Goal: Transaction & Acquisition: Download file/media

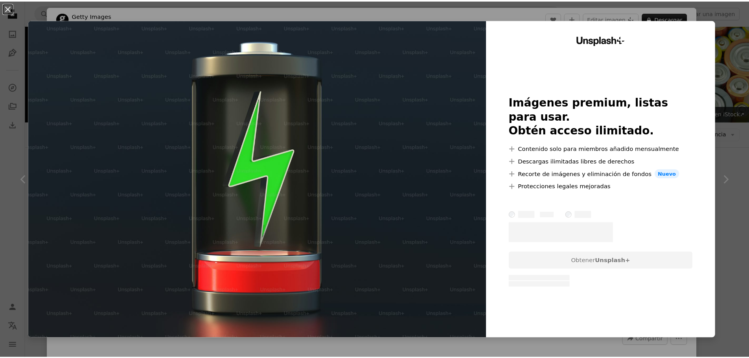
scroll to position [354, 0]
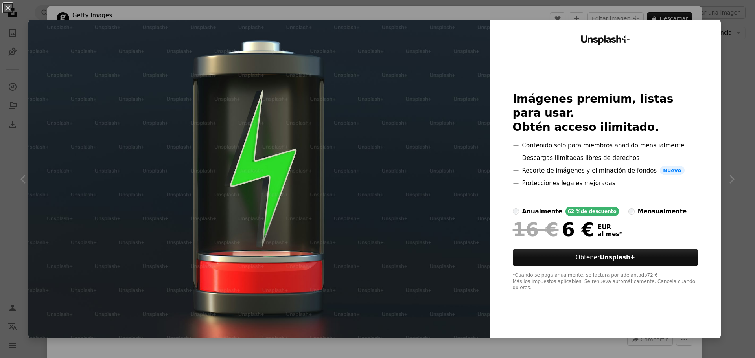
click at [723, 215] on div "An X shape Unsplash+ Imágenes premium, listas para usar. Obtén acceso ilimitado…" at bounding box center [377, 179] width 755 height 358
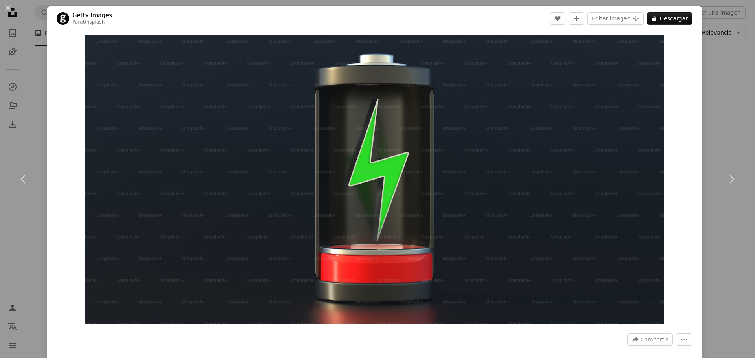
click at [723, 31] on div "An X shape Chevron left Chevron right Getty Images Para Unsplash+ A heart A plu…" at bounding box center [377, 179] width 755 height 358
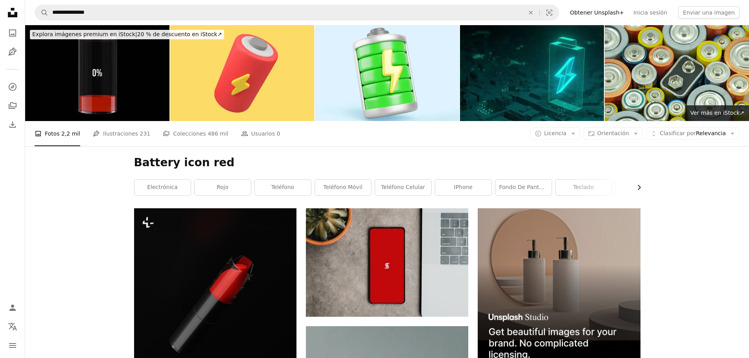
click at [638, 189] on icon "Chevron right" at bounding box center [639, 188] width 8 height 8
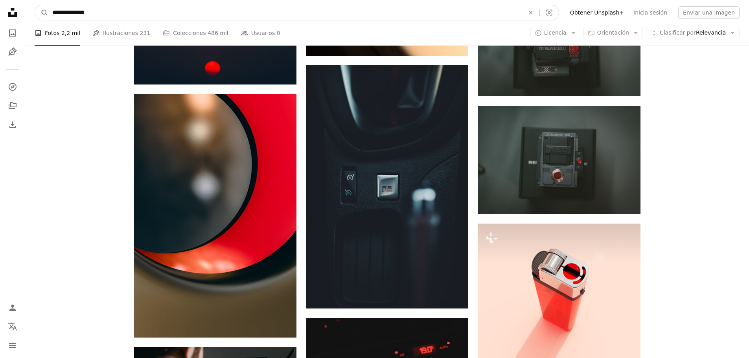
scroll to position [1527, 0]
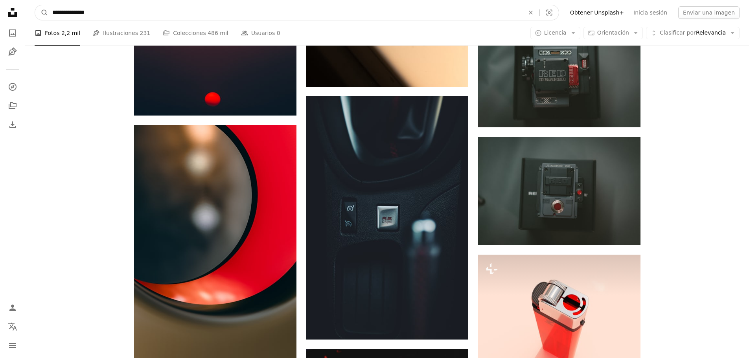
click at [50, 3] on nav "**********" at bounding box center [387, 12] width 724 height 25
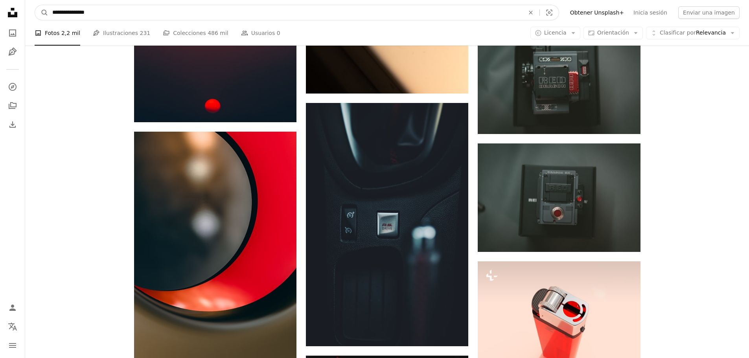
paste input "****"
type input "**********"
click button "A magnifying glass" at bounding box center [41, 12] width 13 height 15
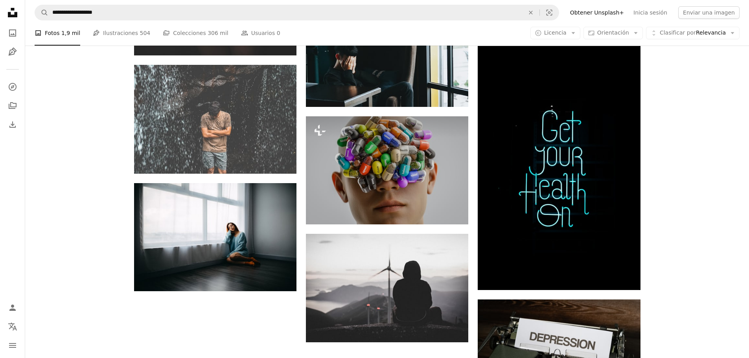
scroll to position [904, 0]
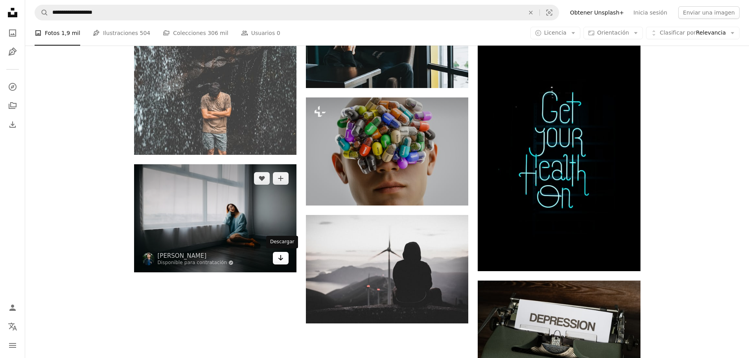
click at [283, 261] on icon "Arrow pointing down" at bounding box center [281, 257] width 6 height 9
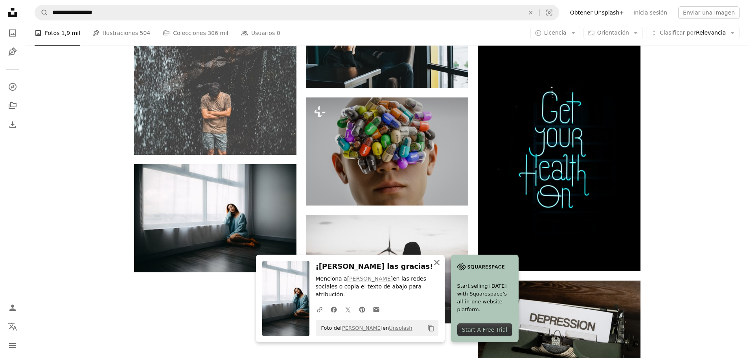
click at [437, 265] on icon "button" at bounding box center [437, 263] width 6 height 6
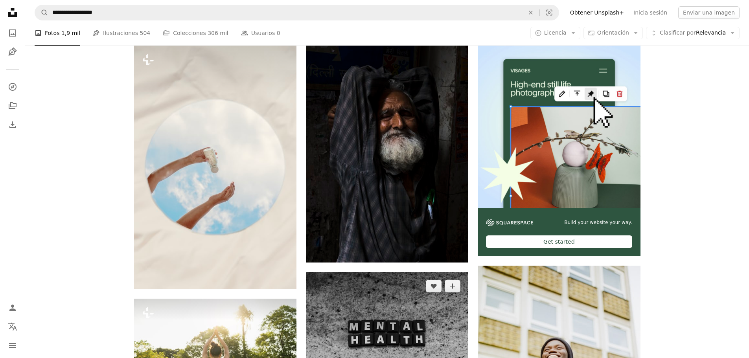
scroll to position [118, 0]
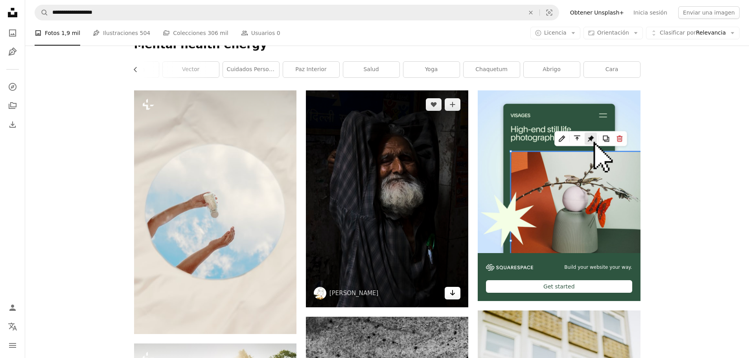
click at [452, 296] on icon "Arrow pointing down" at bounding box center [452, 292] width 6 height 9
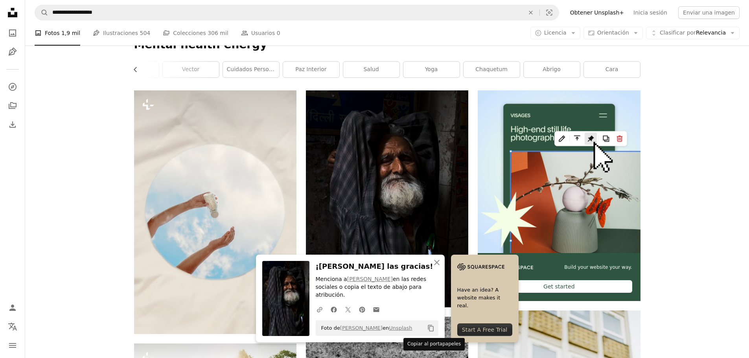
click at [430, 330] on icon "Copy content" at bounding box center [430, 328] width 7 height 7
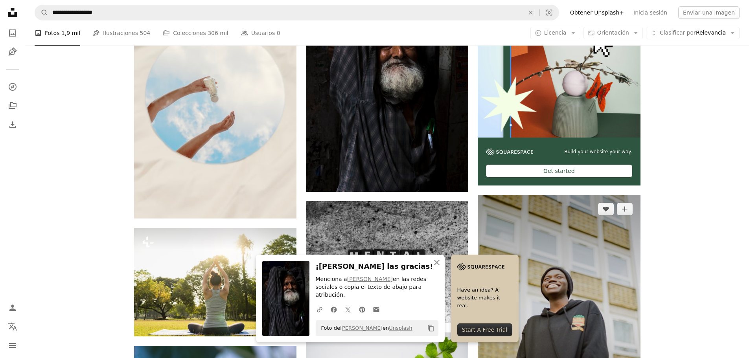
scroll to position [236, 0]
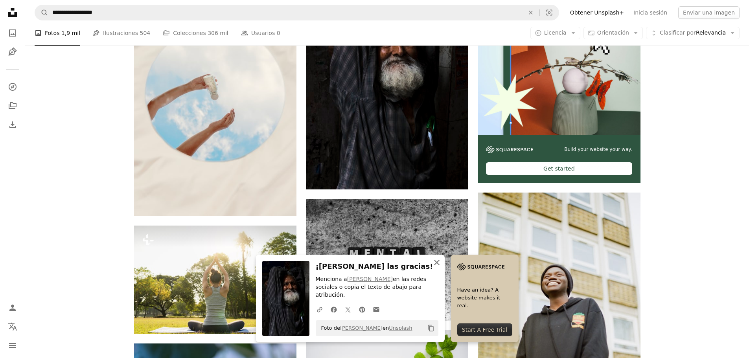
click at [437, 267] on icon "An X shape" at bounding box center [436, 262] width 9 height 9
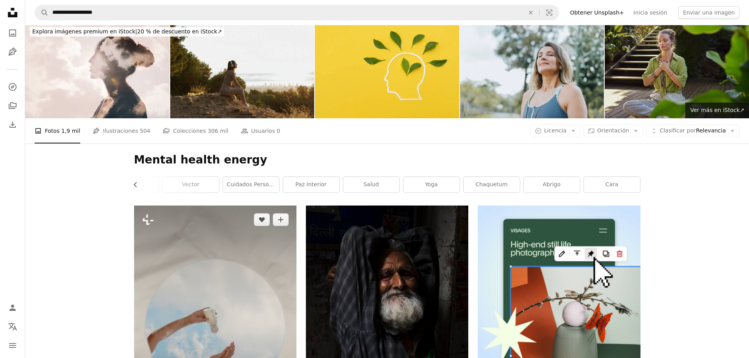
scroll to position [0, 0]
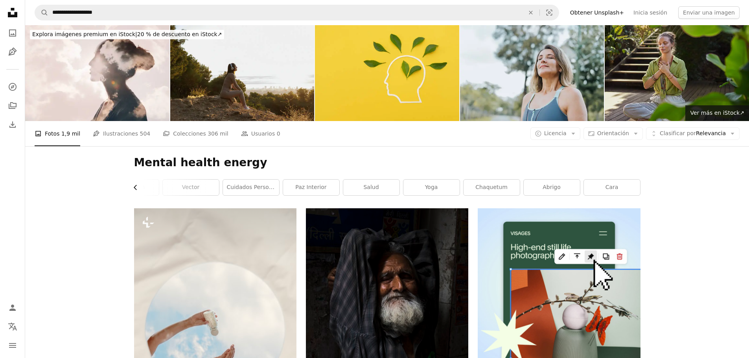
click at [133, 190] on icon "Chevron left" at bounding box center [136, 188] width 8 height 8
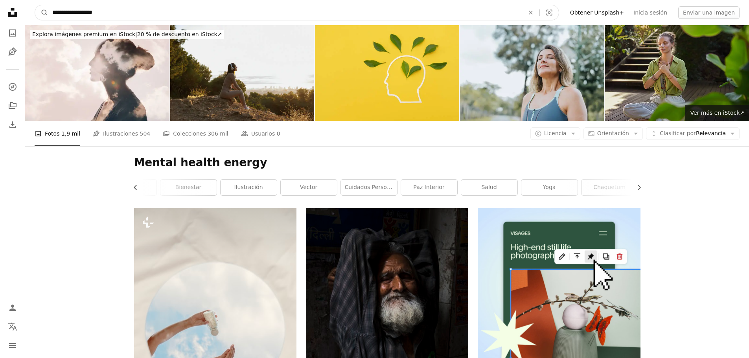
drag, startPoint x: 170, startPoint y: 6, endPoint x: 7, endPoint y: 5, distance: 162.8
type input "**********"
click button "A magnifying glass" at bounding box center [41, 12] width 13 height 15
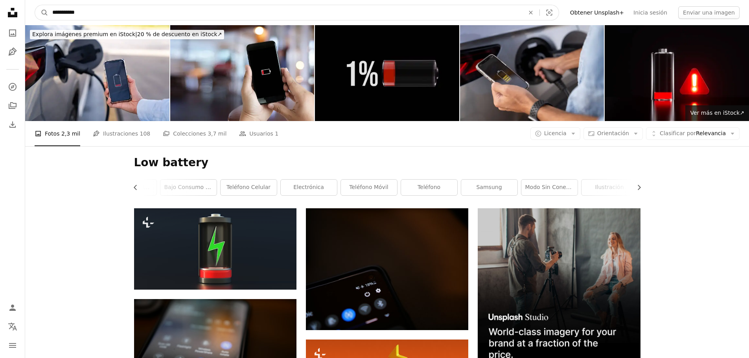
drag, startPoint x: 99, startPoint y: 15, endPoint x: 31, endPoint y: 11, distance: 68.2
click at [33, 14] on nav "**********" at bounding box center [387, 12] width 724 height 25
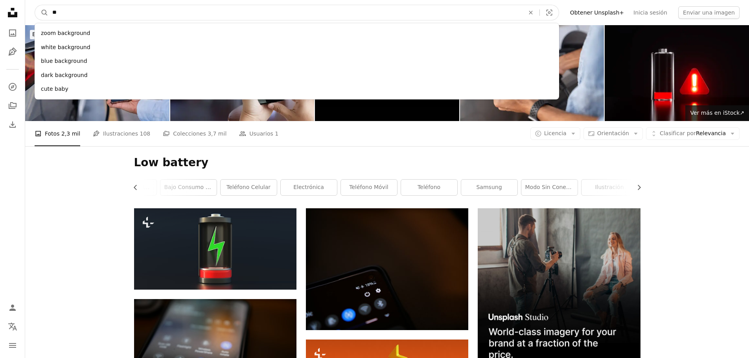
type input "*"
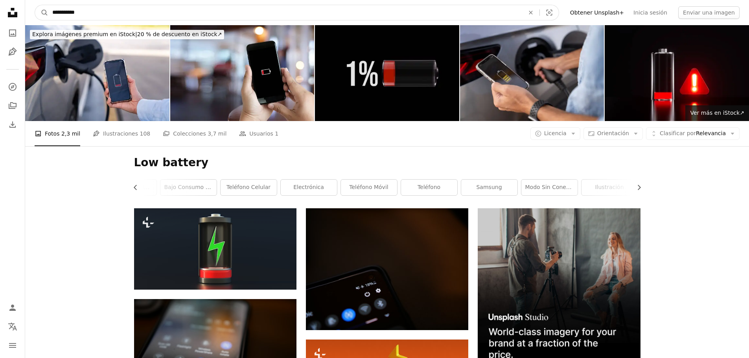
type input "**********"
click button "A magnifying glass" at bounding box center [41, 12] width 13 height 15
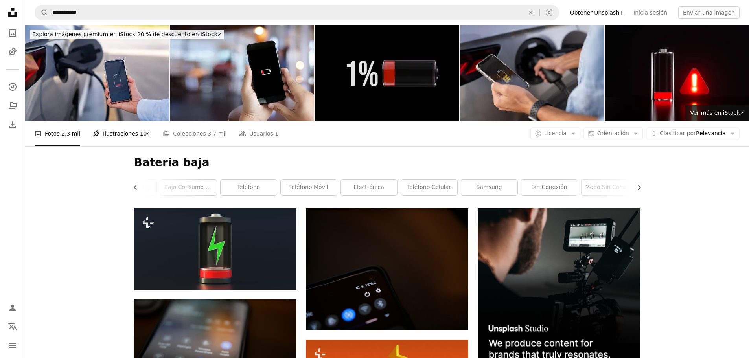
click at [117, 135] on link "Pen Tool Ilustraciones 104" at bounding box center [121, 133] width 57 height 25
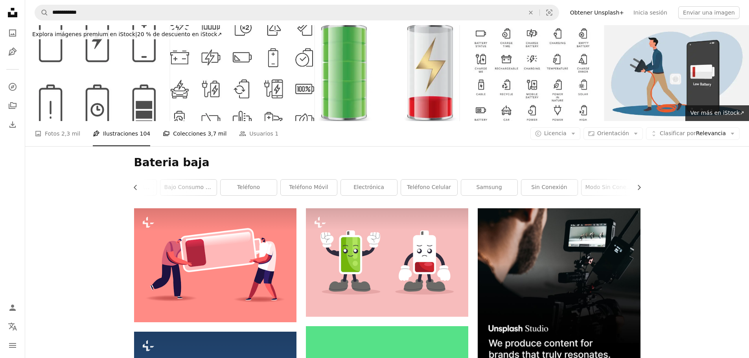
click at [208, 132] on span "3,7 mil" at bounding box center [217, 133] width 19 height 9
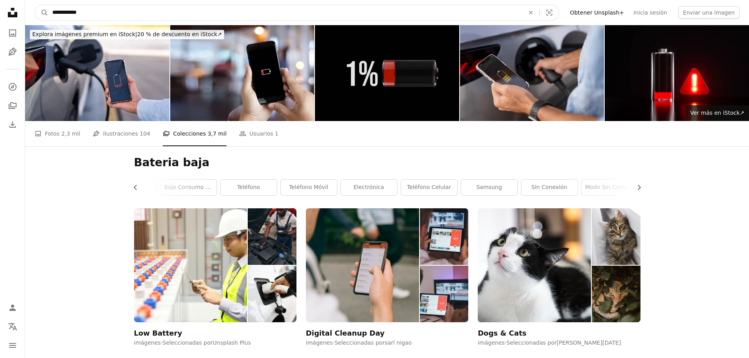
drag, startPoint x: 100, startPoint y: 13, endPoint x: 0, endPoint y: 9, distance: 100.3
type input "**********"
click button "A magnifying glass" at bounding box center [41, 12] width 13 height 15
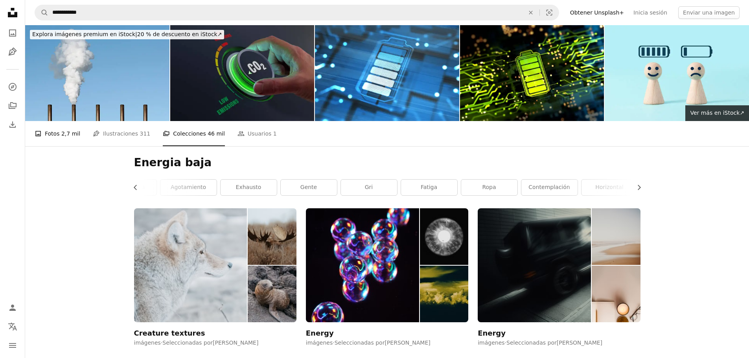
click at [44, 129] on link "A photo Fotos 2,7 mil" at bounding box center [58, 133] width 46 height 25
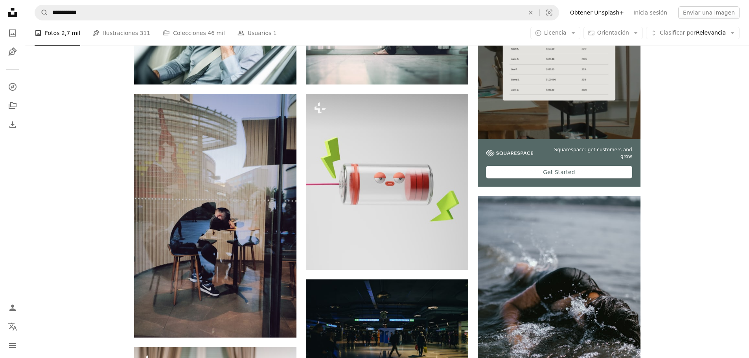
scroll to position [236, 0]
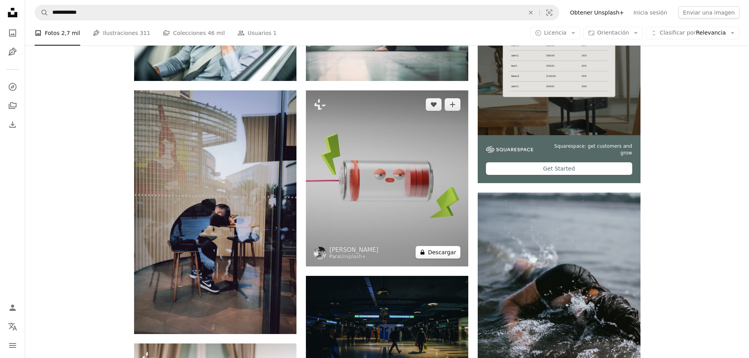
click at [446, 256] on button "A lock Descargar" at bounding box center [438, 252] width 45 height 13
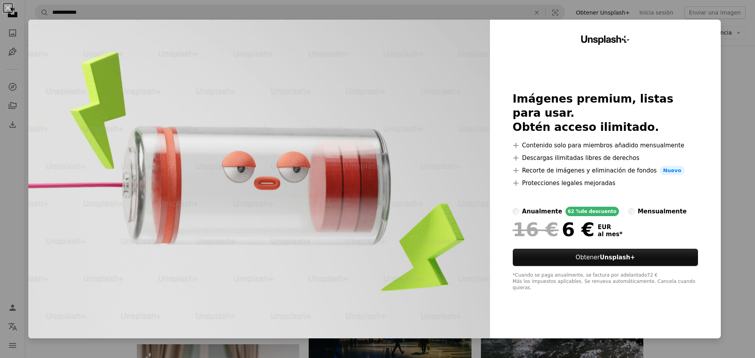
click at [744, 102] on div "An X shape Unsplash+ Imágenes premium, listas para usar. Obtén acceso ilimitado…" at bounding box center [377, 179] width 755 height 358
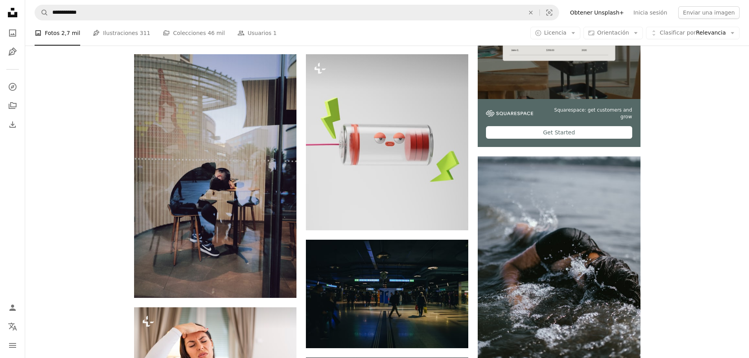
scroll to position [275, 0]
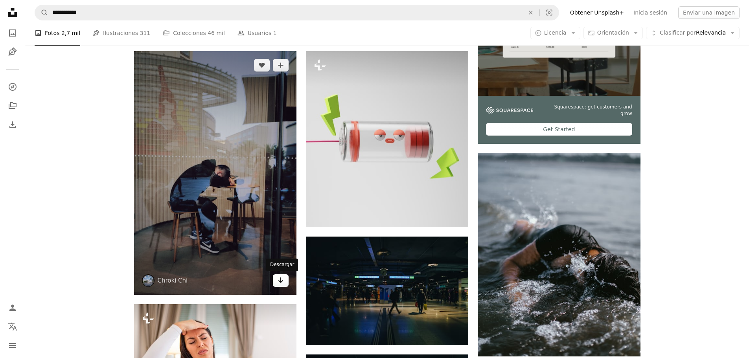
click at [282, 285] on link "Arrow pointing down" at bounding box center [281, 280] width 16 height 13
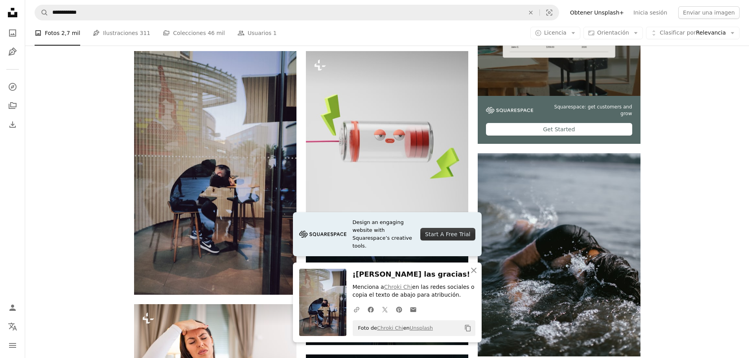
click at [468, 327] on icon "Copy content" at bounding box center [467, 328] width 7 height 7
